Goal: Entertainment & Leisure: Consume media (video, audio)

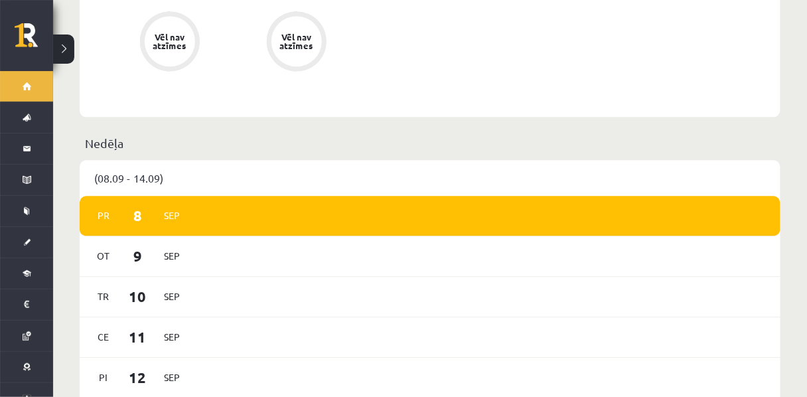
scroll to position [725, 0]
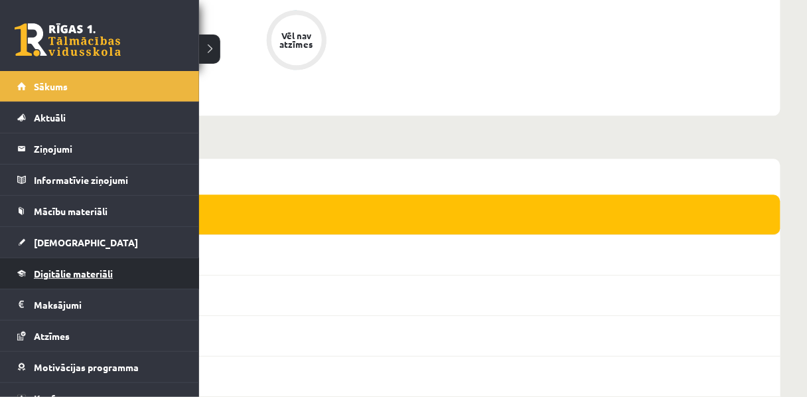
click at [82, 273] on span "Digitālie materiāli" at bounding box center [73, 273] width 79 height 12
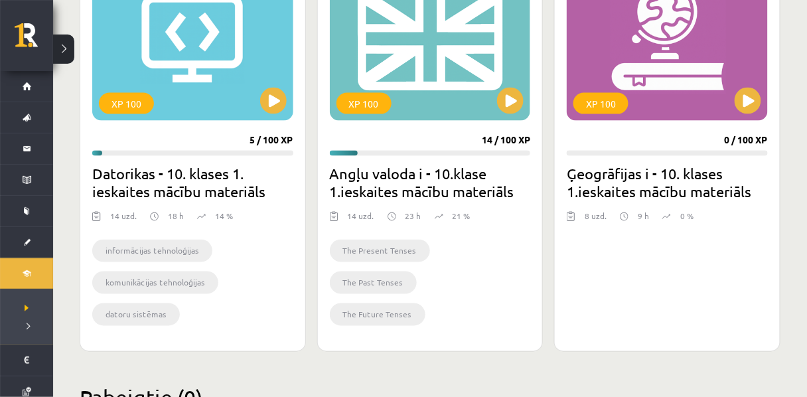
scroll to position [425, 0]
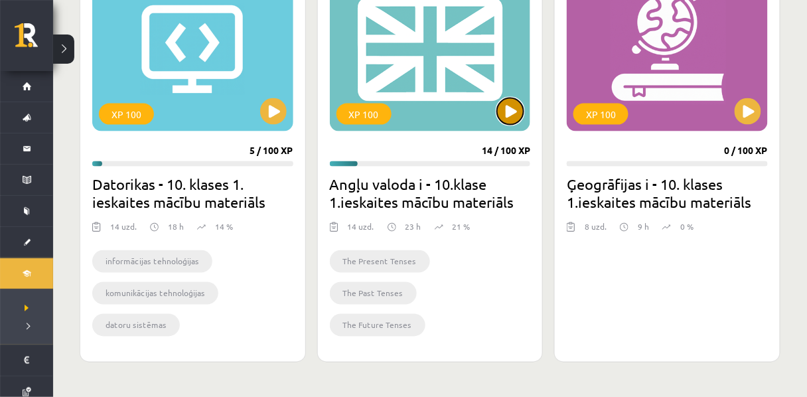
click at [511, 114] on button at bounding box center [510, 111] width 27 height 27
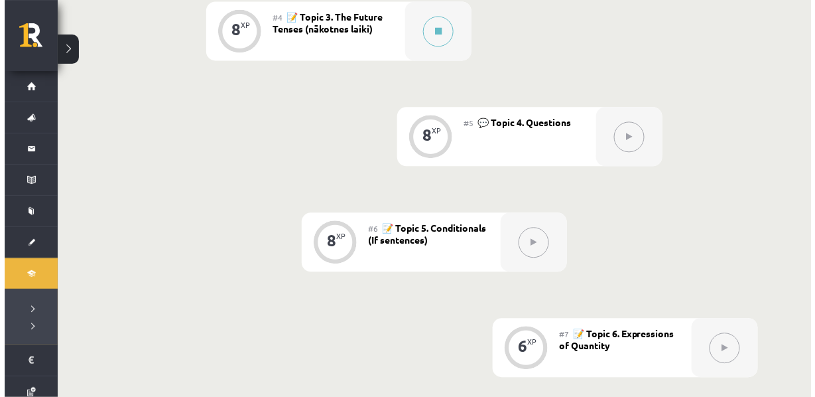
scroll to position [687, 0]
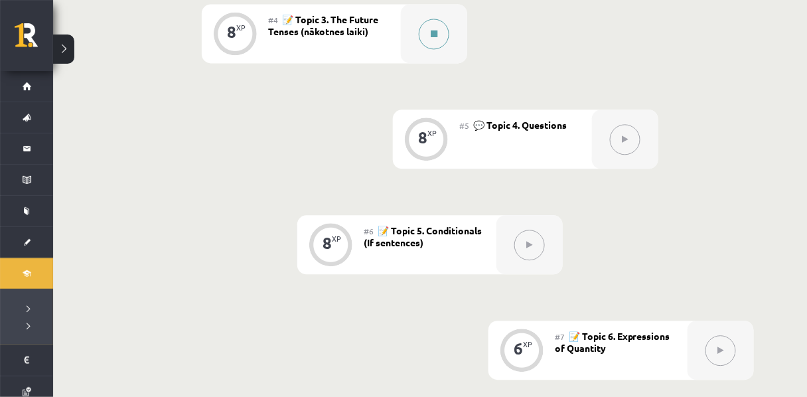
click at [439, 49] on button at bounding box center [434, 34] width 31 height 31
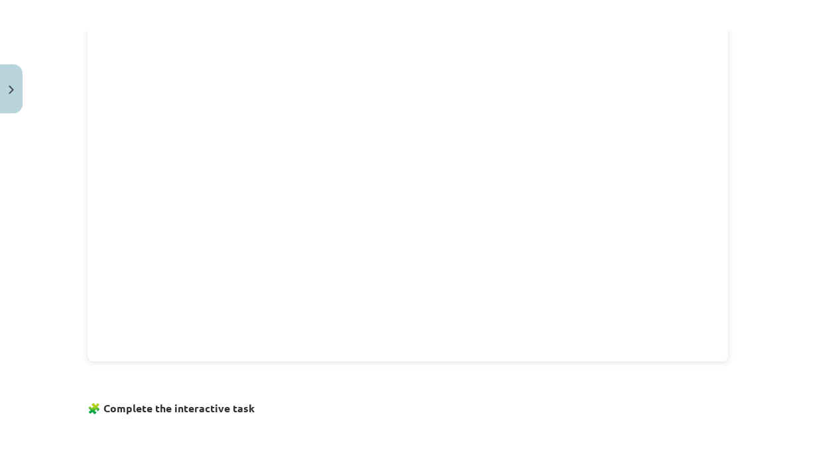
scroll to position [493, 0]
